Goal: Information Seeking & Learning: Learn about a topic

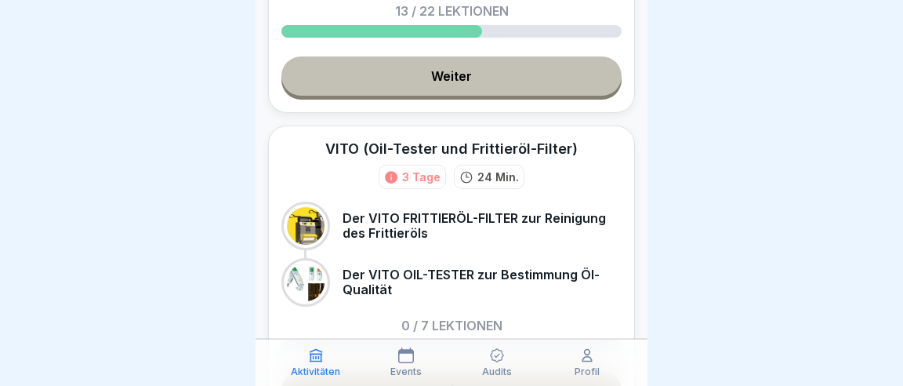
scroll to position [417, 0]
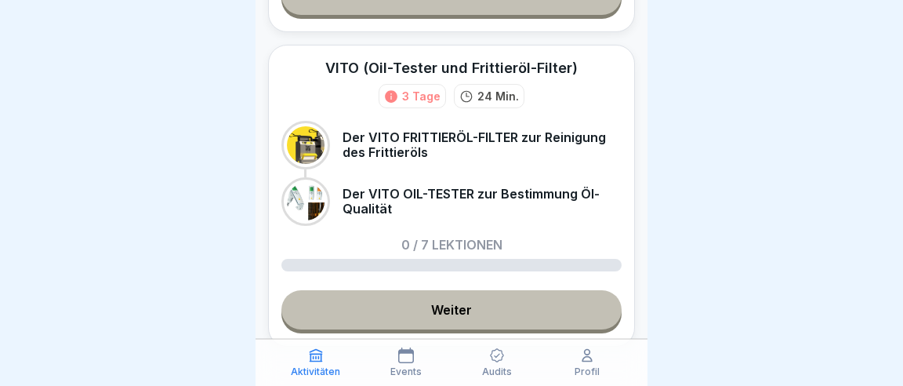
click at [444, 290] on link "Weiter" at bounding box center [451, 309] width 340 height 39
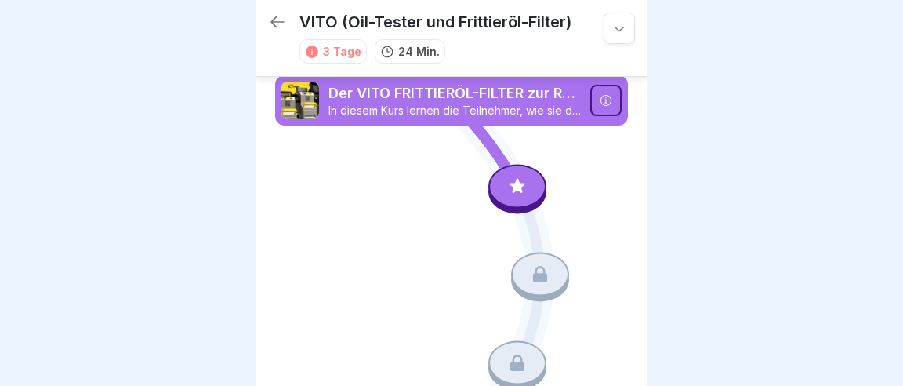
click at [521, 176] on div at bounding box center [517, 186] width 58 height 44
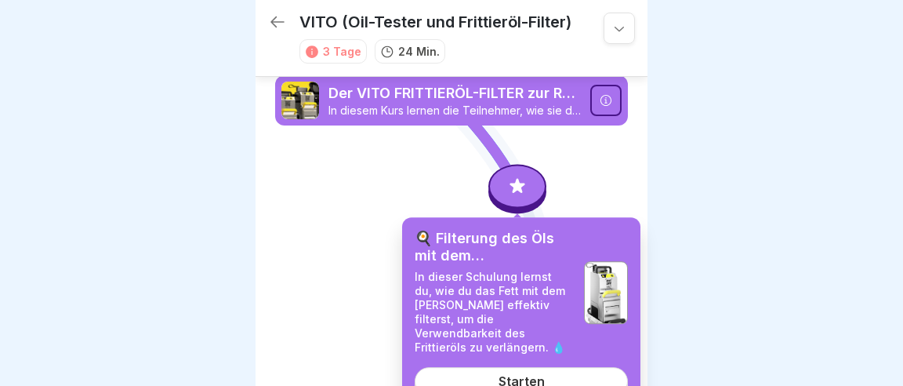
click at [541, 367] on link "Starten" at bounding box center [521, 381] width 213 height 28
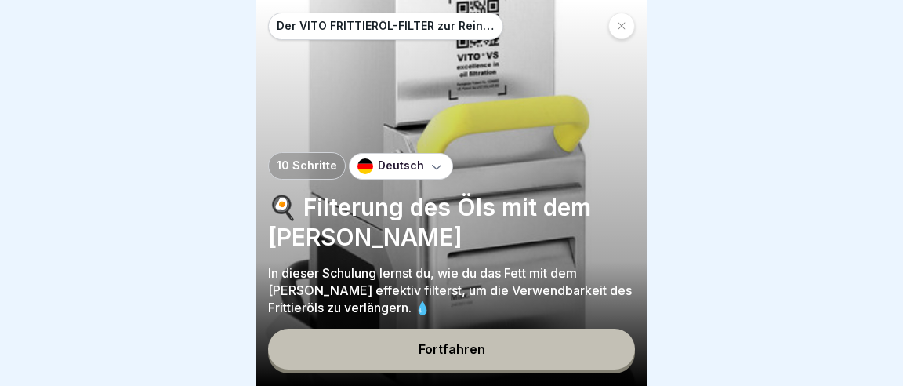
click at [470, 353] on div "Fortfahren" at bounding box center [451, 349] width 67 height 14
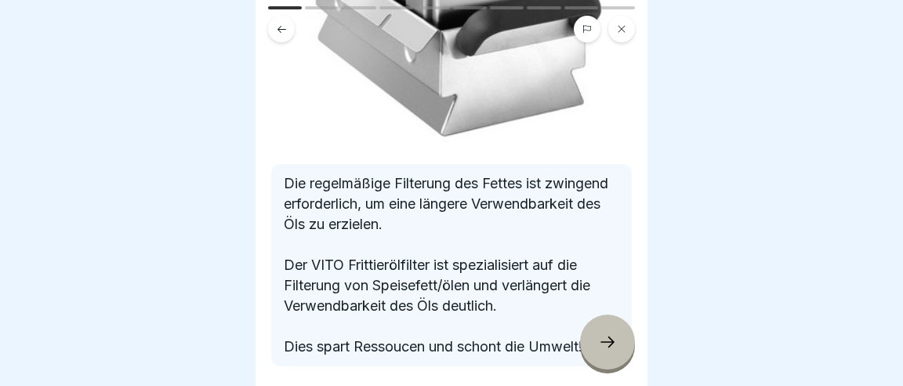
scroll to position [578, 0]
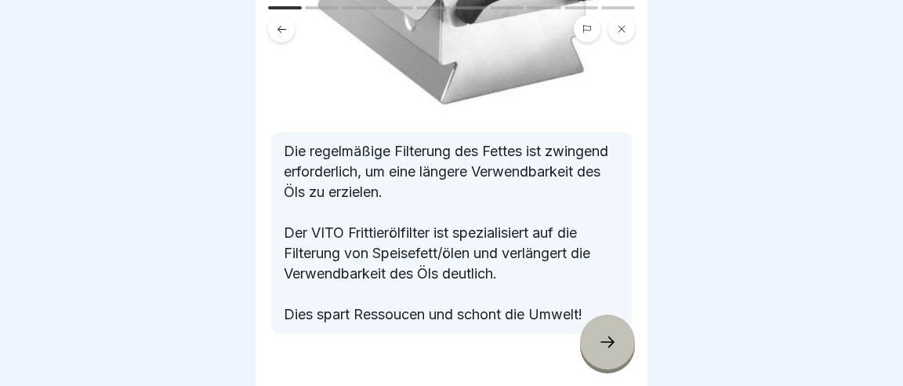
click at [603, 340] on icon at bounding box center [607, 341] width 19 height 19
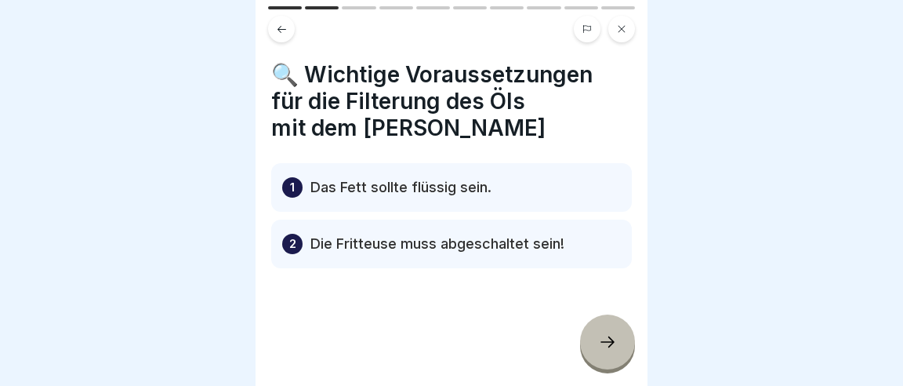
click at [613, 346] on icon at bounding box center [607, 341] width 19 height 19
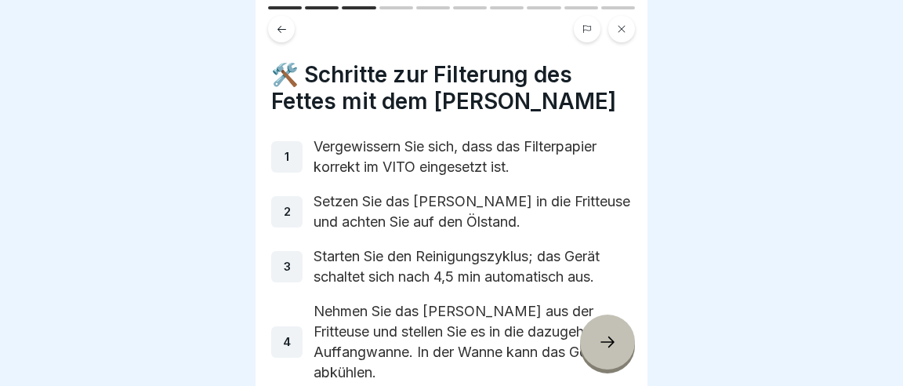
click at [605, 335] on div at bounding box center [607, 341] width 55 height 55
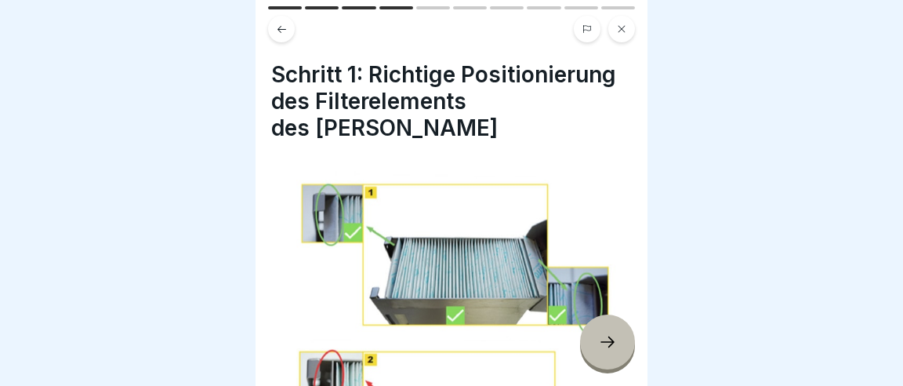
click at [610, 353] on div at bounding box center [607, 341] width 55 height 55
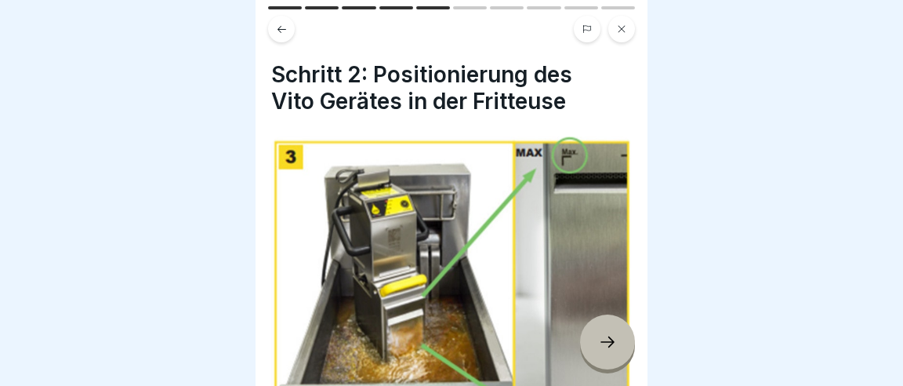
click at [609, 350] on icon at bounding box center [607, 341] width 19 height 19
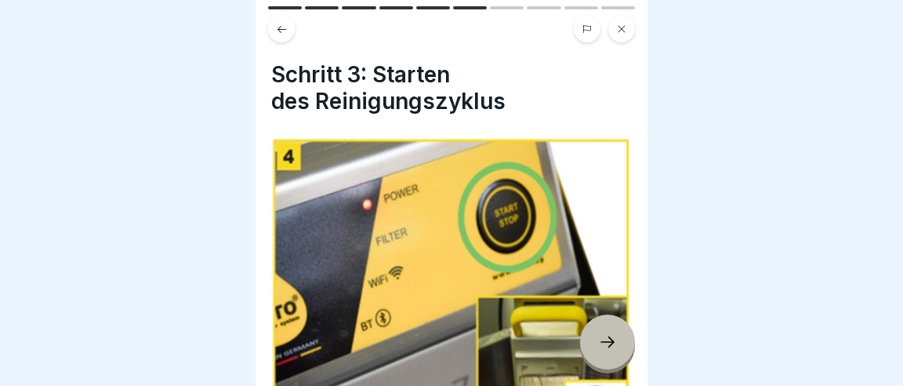
click at [613, 358] on div at bounding box center [607, 341] width 55 height 55
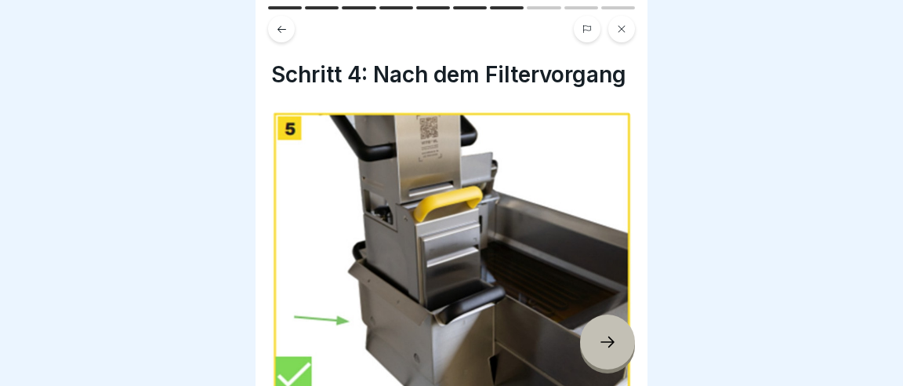
click at [610, 356] on div at bounding box center [607, 341] width 55 height 55
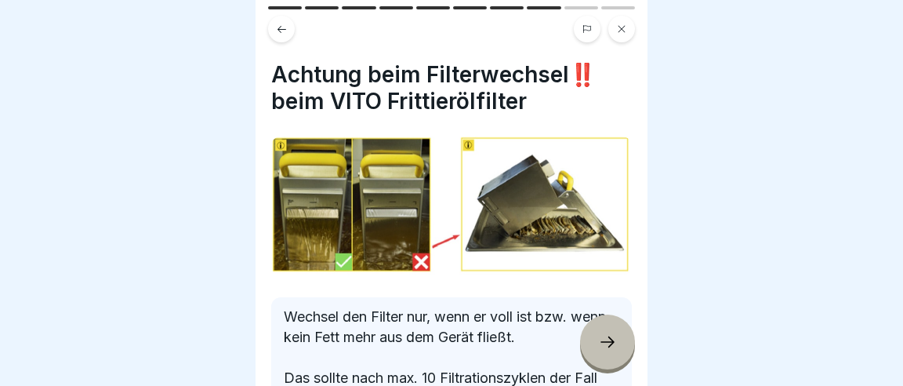
click at [613, 349] on icon at bounding box center [607, 341] width 19 height 19
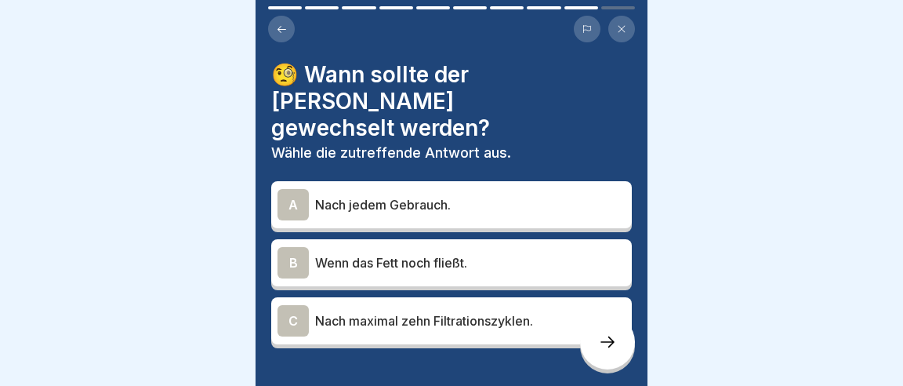
click at [289, 189] on div "A" at bounding box center [292, 204] width 31 height 31
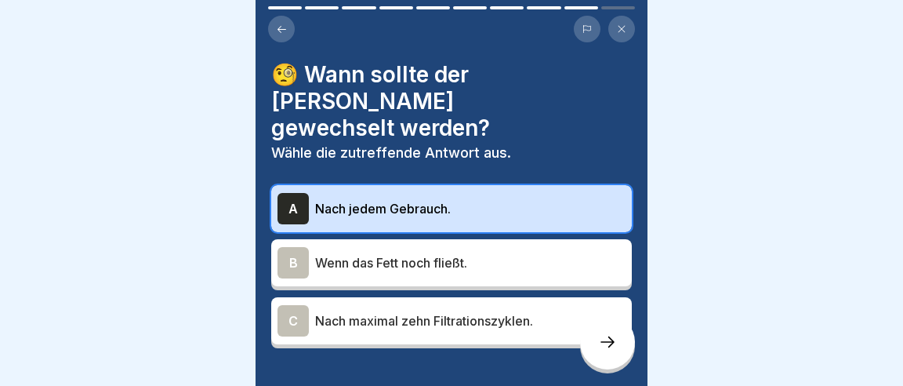
click at [292, 247] on div "B" at bounding box center [292, 262] width 31 height 31
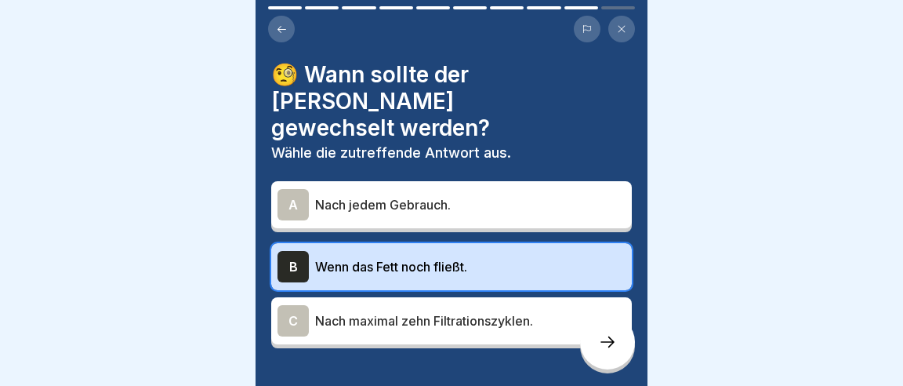
click at [297, 305] on div "C" at bounding box center [292, 320] width 31 height 31
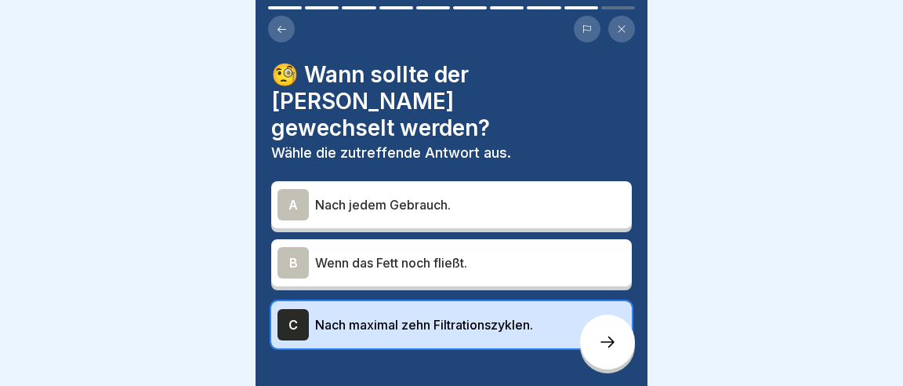
click at [607, 357] on div at bounding box center [607, 341] width 55 height 55
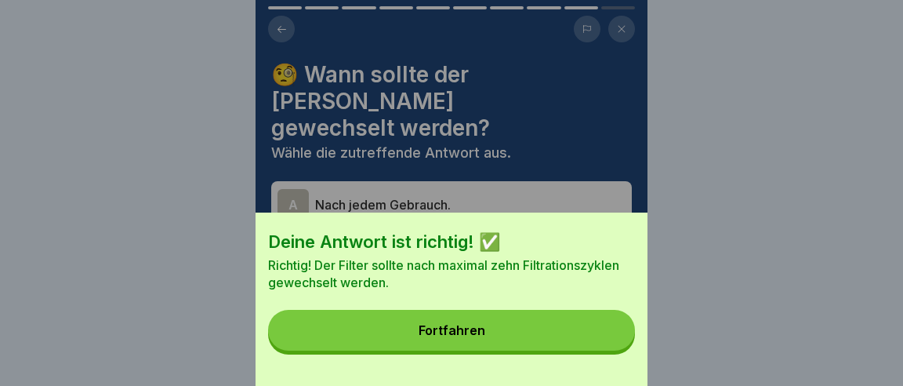
click at [518, 336] on button "Fortfahren" at bounding box center [451, 330] width 367 height 41
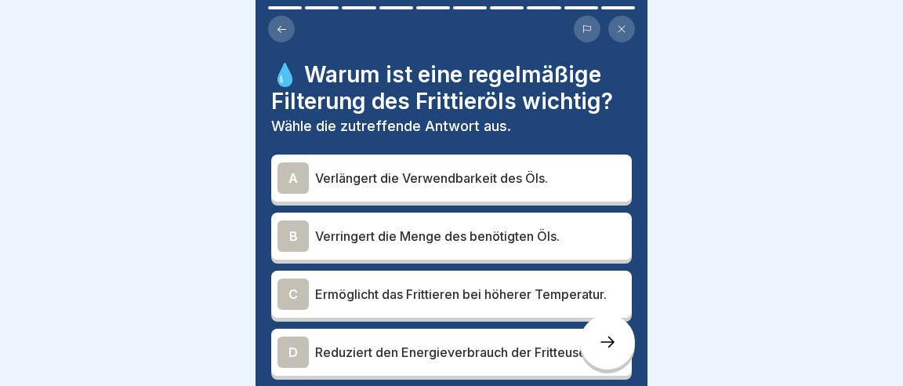
click at [281, 162] on div "A" at bounding box center [292, 177] width 31 height 31
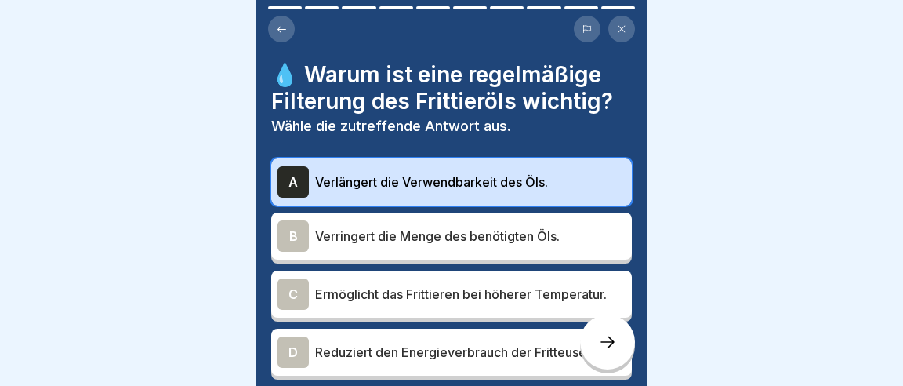
click at [610, 349] on icon at bounding box center [607, 341] width 19 height 19
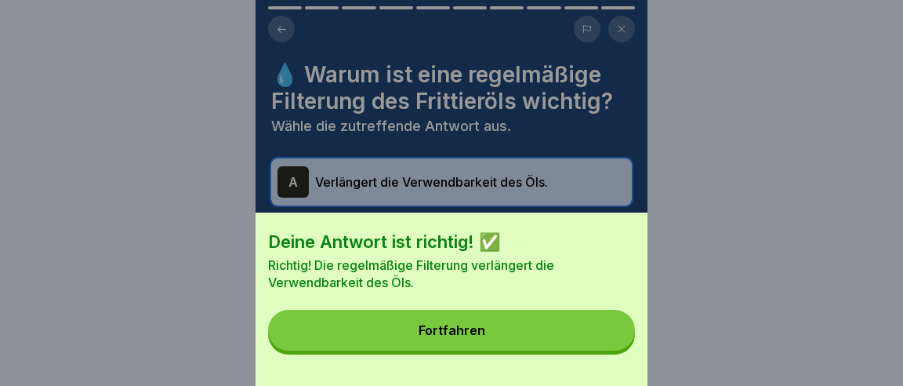
click at [509, 338] on button "Fortfahren" at bounding box center [451, 330] width 367 height 41
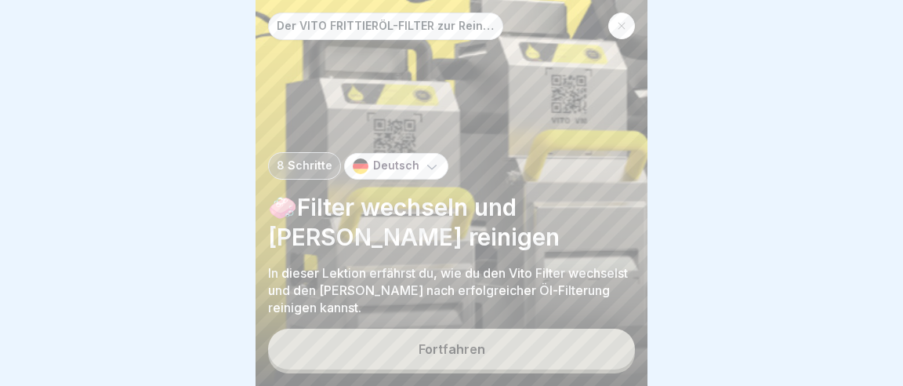
click at [534, 352] on button "Fortfahren" at bounding box center [451, 348] width 367 height 41
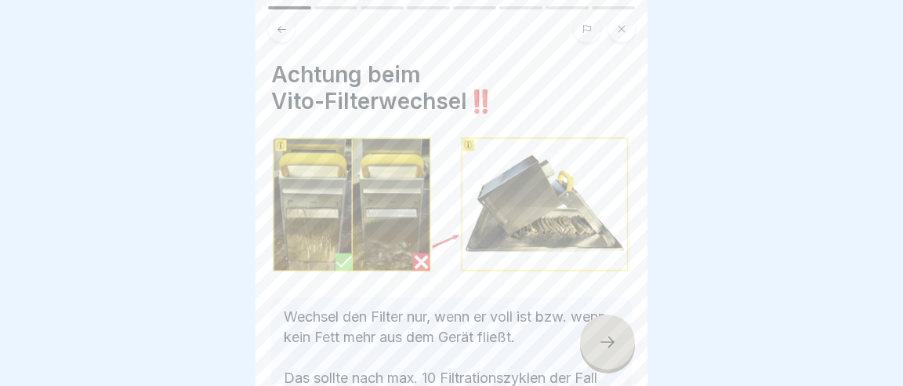
click at [596, 353] on div at bounding box center [607, 341] width 55 height 55
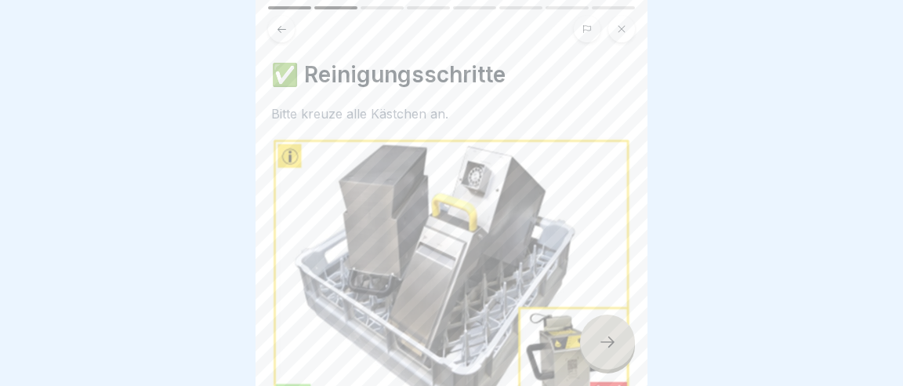
click at [610, 344] on icon at bounding box center [607, 341] width 19 height 19
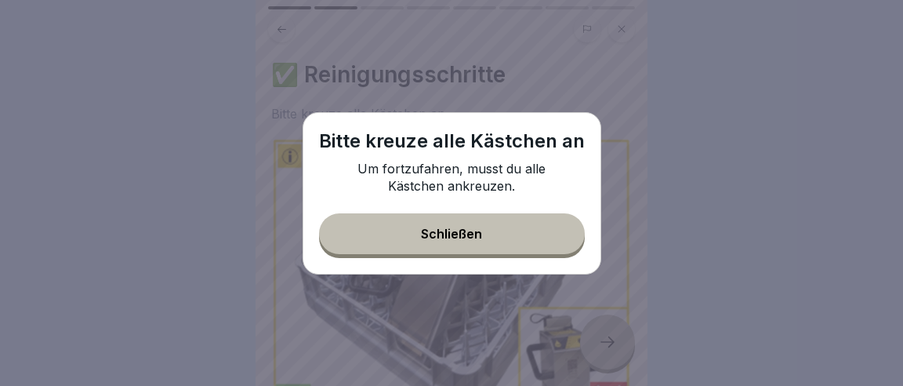
click at [471, 234] on button "Schließen" at bounding box center [452, 233] width 266 height 41
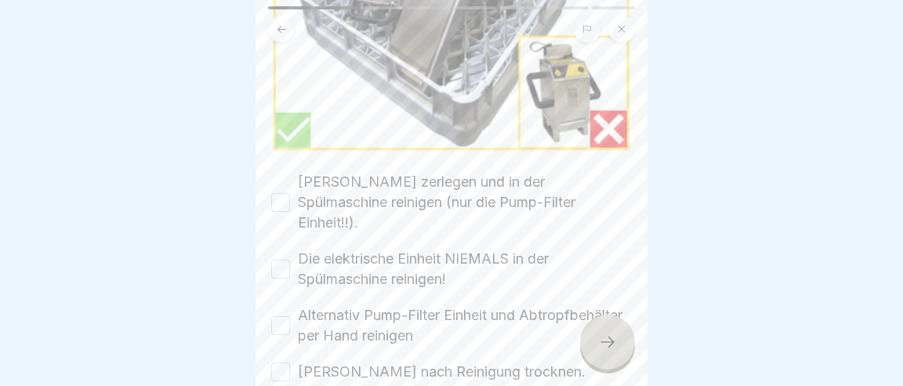
scroll to position [292, 0]
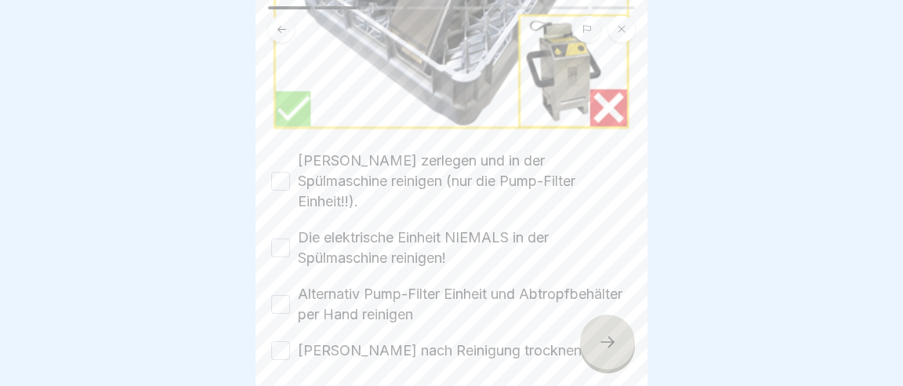
click at [283, 172] on button "[PERSON_NAME] zerlegen und in der Spülmaschine reinigen (nur die Pump-Filter Ei…" at bounding box center [280, 181] width 19 height 19
click at [281, 238] on button "Die elektrische Einheit NIEMALS in der Spülmaschine reinigen!" at bounding box center [280, 247] width 19 height 19
click at [277, 295] on button "Alternativ Pump-Filter Einheit und Abtropfbehälter per Hand reinigen" at bounding box center [280, 304] width 19 height 19
click at [286, 341] on button "[PERSON_NAME] nach Reinigung trocknen." at bounding box center [280, 350] width 19 height 19
click at [614, 358] on div at bounding box center [607, 341] width 55 height 55
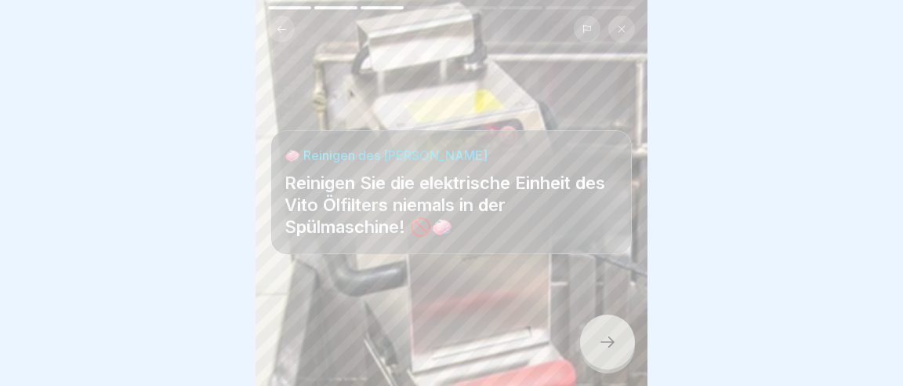
click at [600, 342] on div at bounding box center [607, 341] width 55 height 55
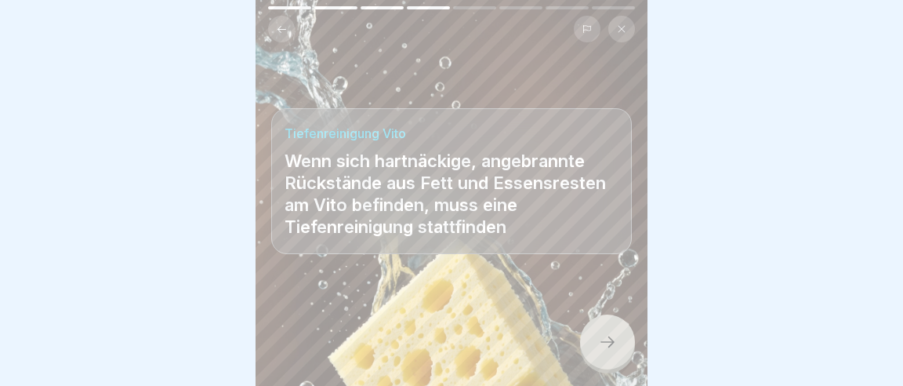
click at [624, 346] on div at bounding box center [607, 341] width 55 height 55
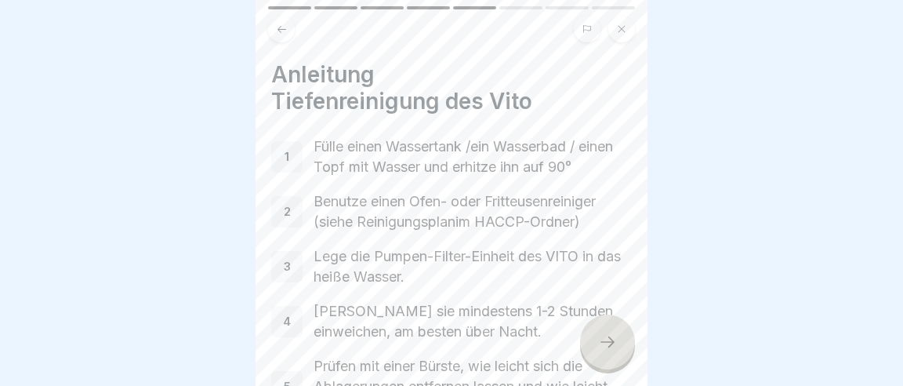
click at [607, 351] on icon at bounding box center [607, 341] width 19 height 19
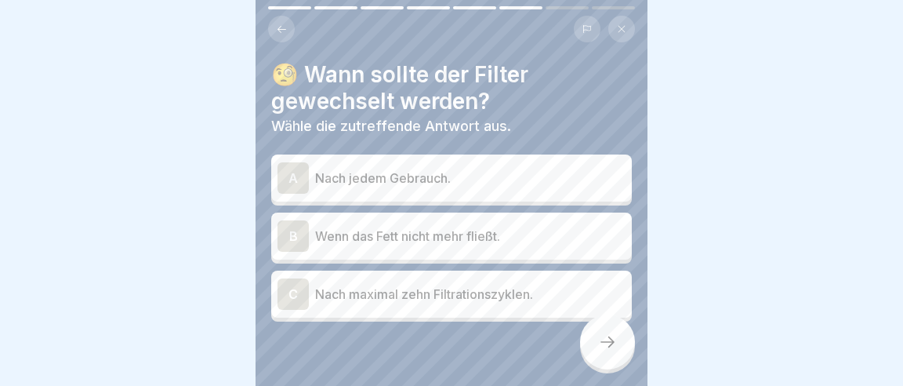
click at [292, 278] on div "C" at bounding box center [292, 293] width 31 height 31
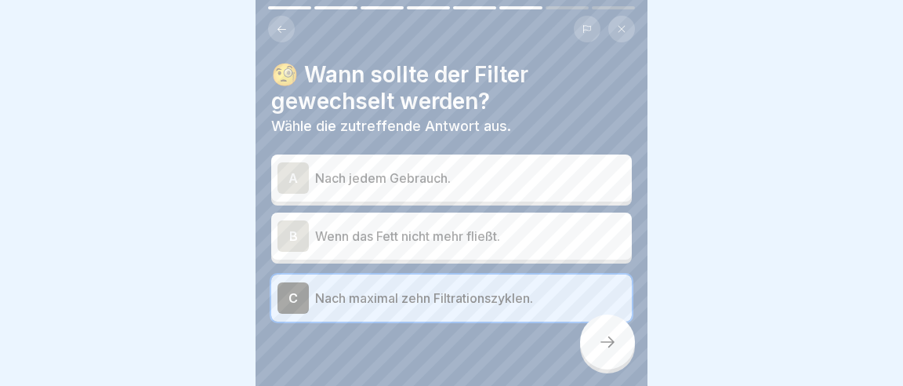
click at [607, 361] on div at bounding box center [607, 341] width 55 height 55
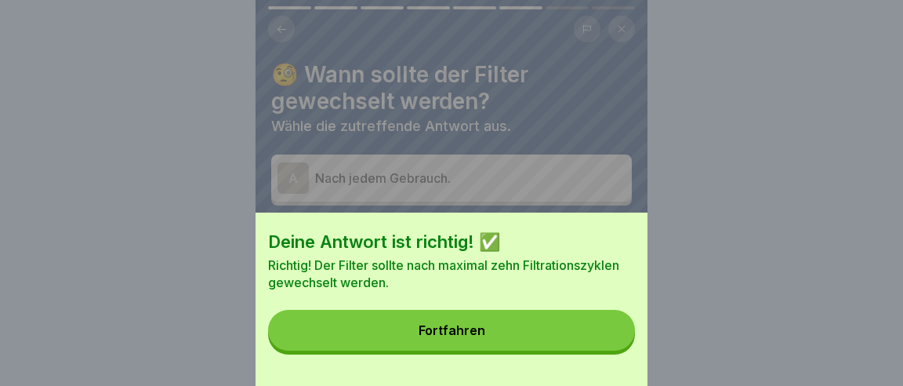
click at [541, 341] on button "Fortfahren" at bounding box center [451, 330] width 367 height 41
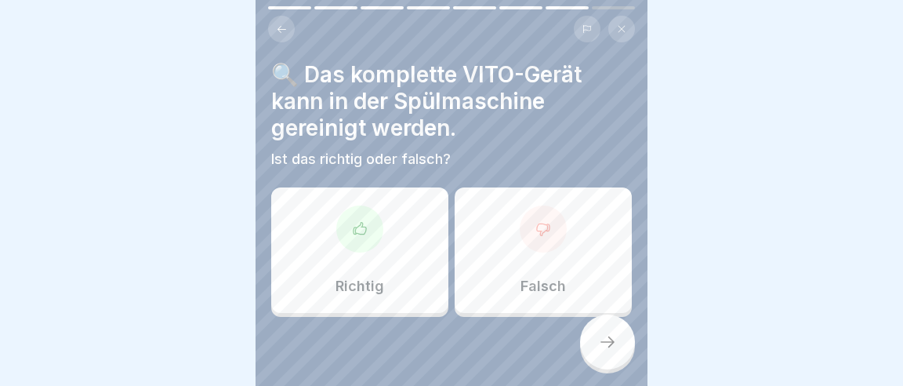
click at [542, 223] on div "Falsch" at bounding box center [543, 249] width 177 height 125
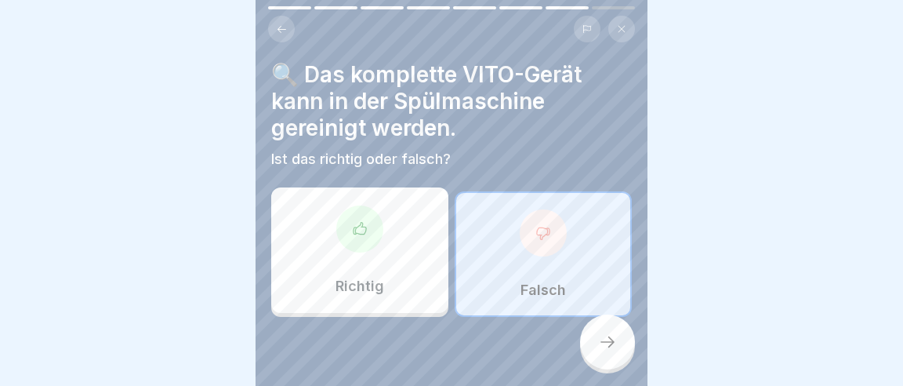
click at [607, 361] on div at bounding box center [607, 341] width 55 height 55
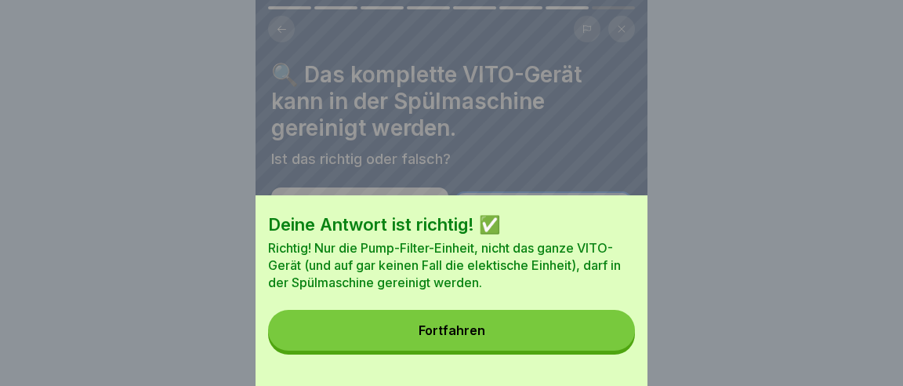
click at [540, 335] on button "Fortfahren" at bounding box center [451, 330] width 367 height 41
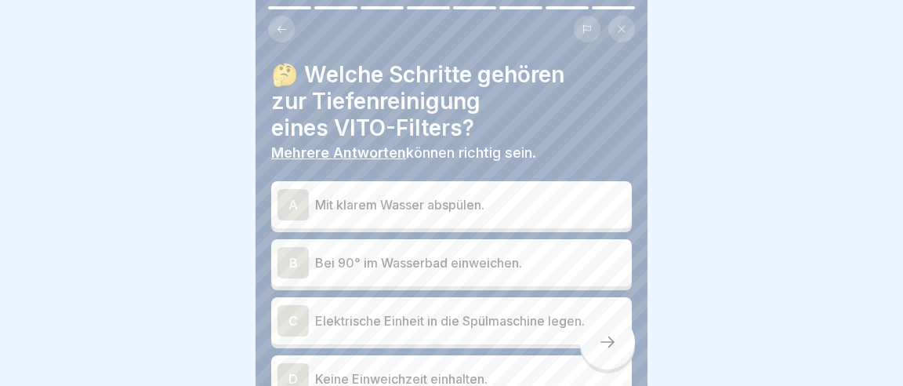
click at [293, 247] on div "B" at bounding box center [292, 262] width 31 height 31
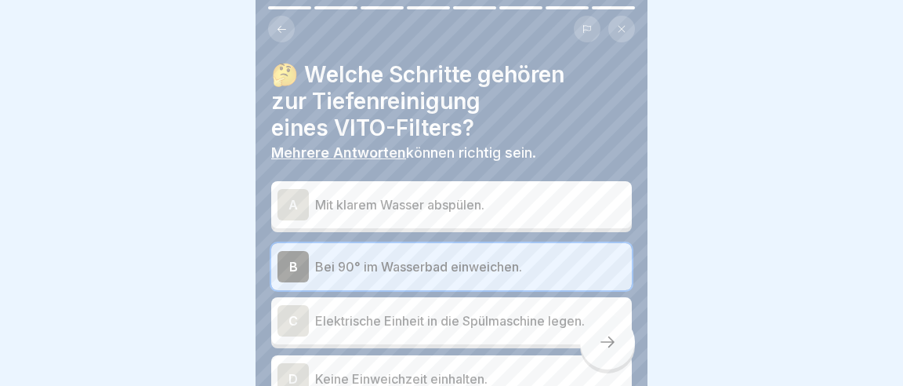
click at [299, 189] on div "A" at bounding box center [292, 204] width 31 height 31
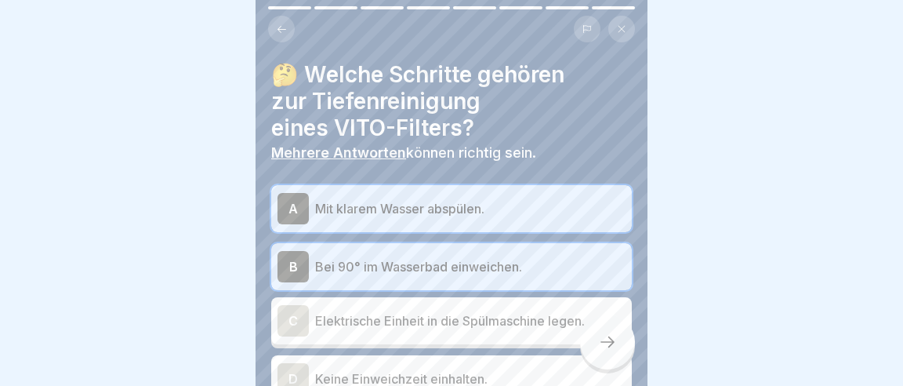
click at [604, 351] on icon at bounding box center [607, 341] width 19 height 19
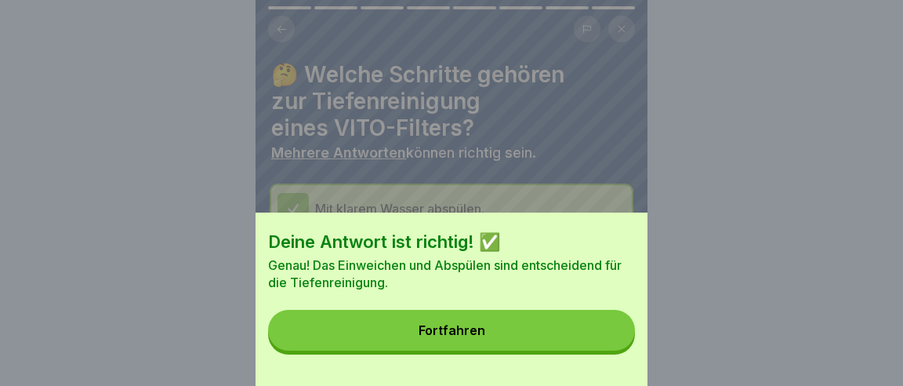
click at [499, 334] on button "Fortfahren" at bounding box center [451, 330] width 367 height 41
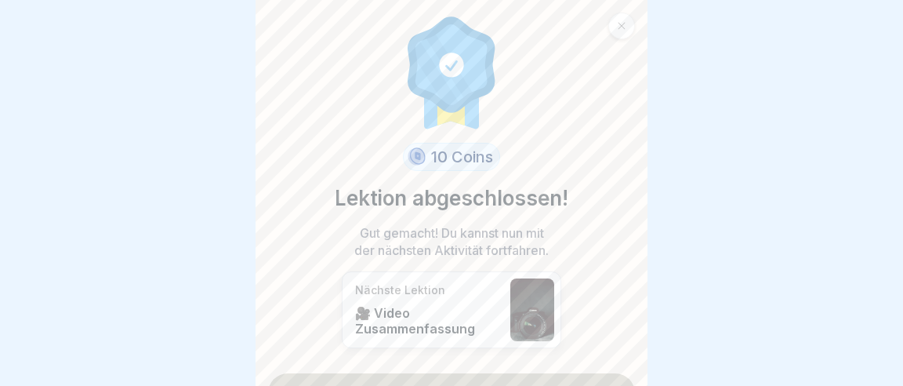
click at [481, 373] on link "Fortfahren" at bounding box center [451, 392] width 367 height 39
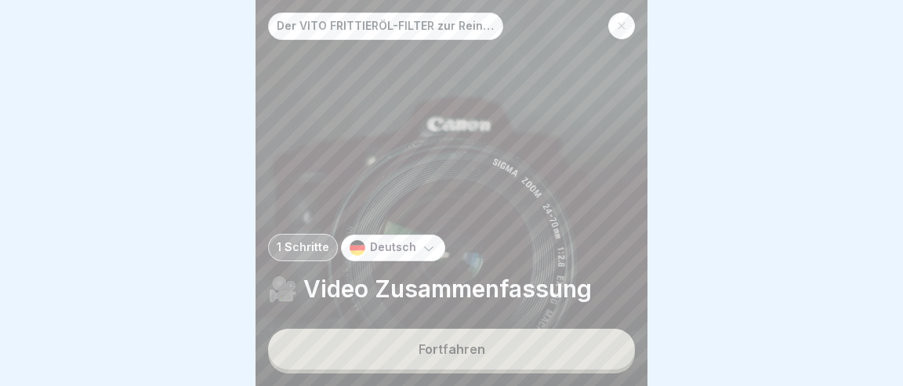
click at [523, 356] on button "Fortfahren" at bounding box center [451, 348] width 367 height 41
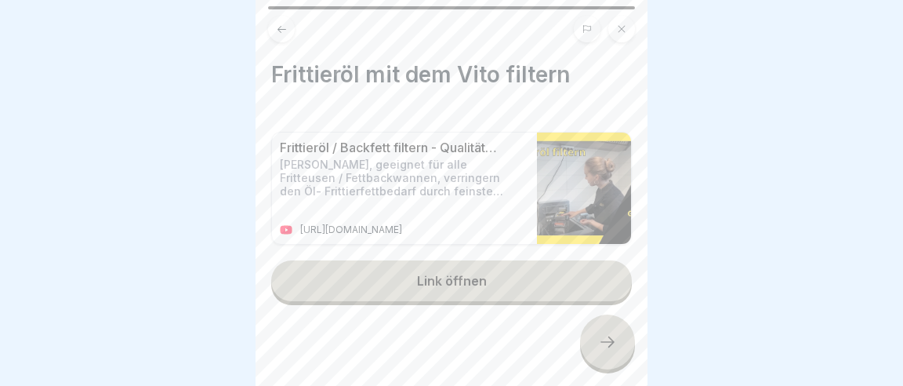
click at [624, 27] on icon at bounding box center [621, 29] width 7 height 7
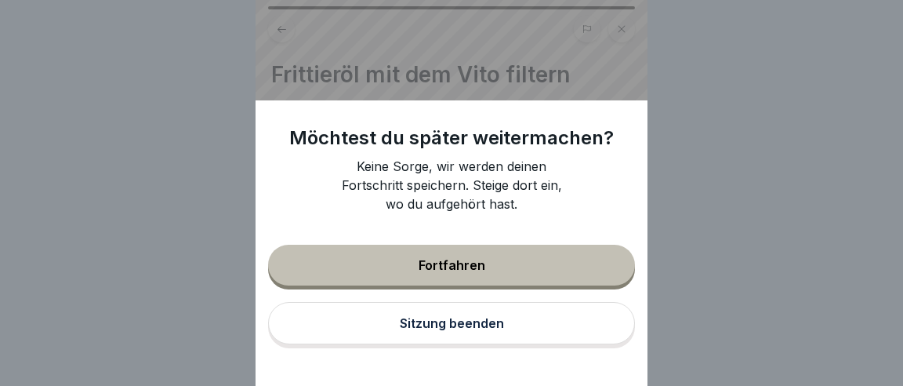
click at [460, 330] on button "Sitzung beenden" at bounding box center [451, 323] width 367 height 42
